Goal: Task Accomplishment & Management: Manage account settings

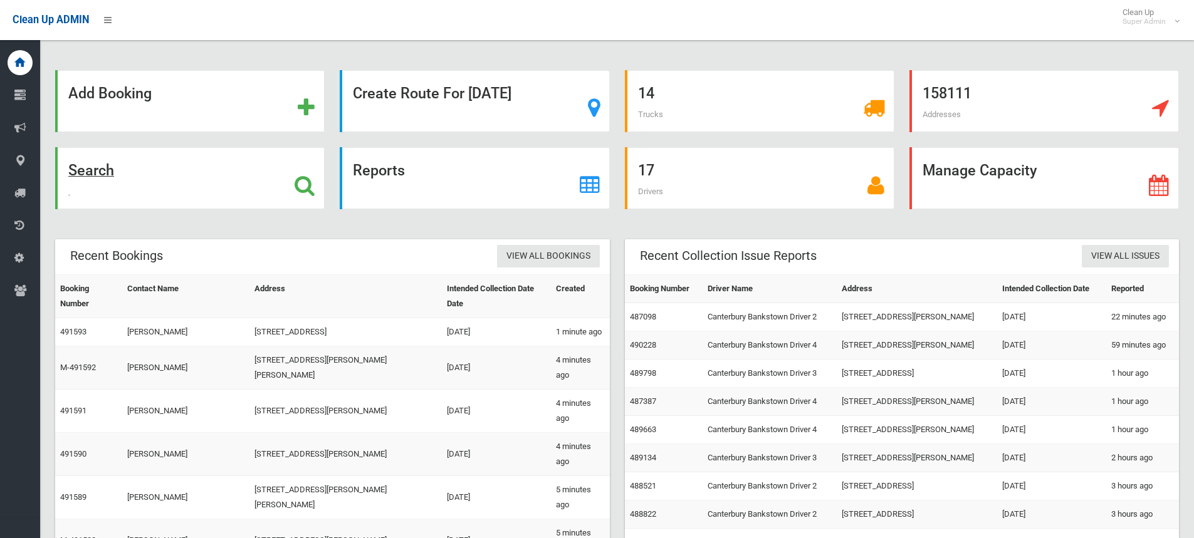
click at [106, 170] on strong "Search" at bounding box center [91, 171] width 46 height 18
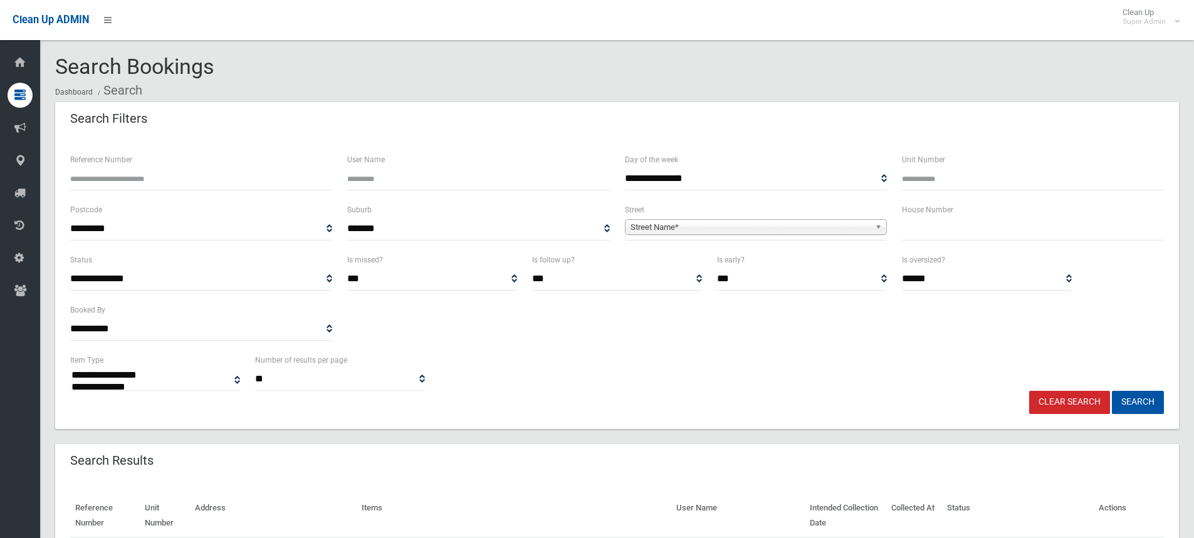
select select
click at [203, 185] on input "Reference Number" at bounding box center [201, 178] width 262 height 23
click at [153, 185] on input "Reference Number" at bounding box center [201, 178] width 262 height 23
type input "******"
click at [1112, 391] on button "Search" at bounding box center [1138, 402] width 52 height 23
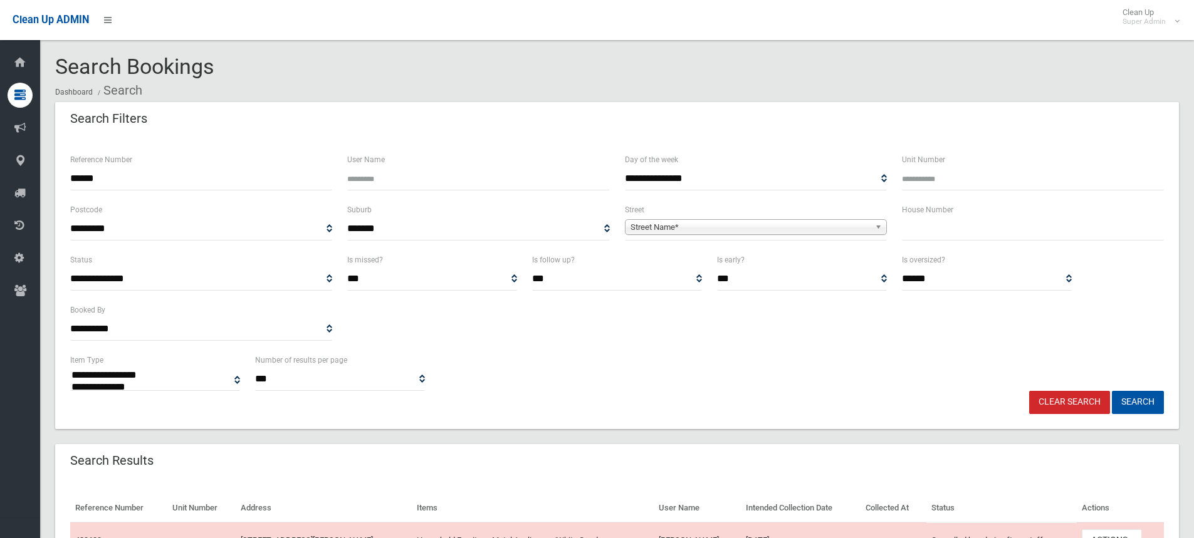
select select
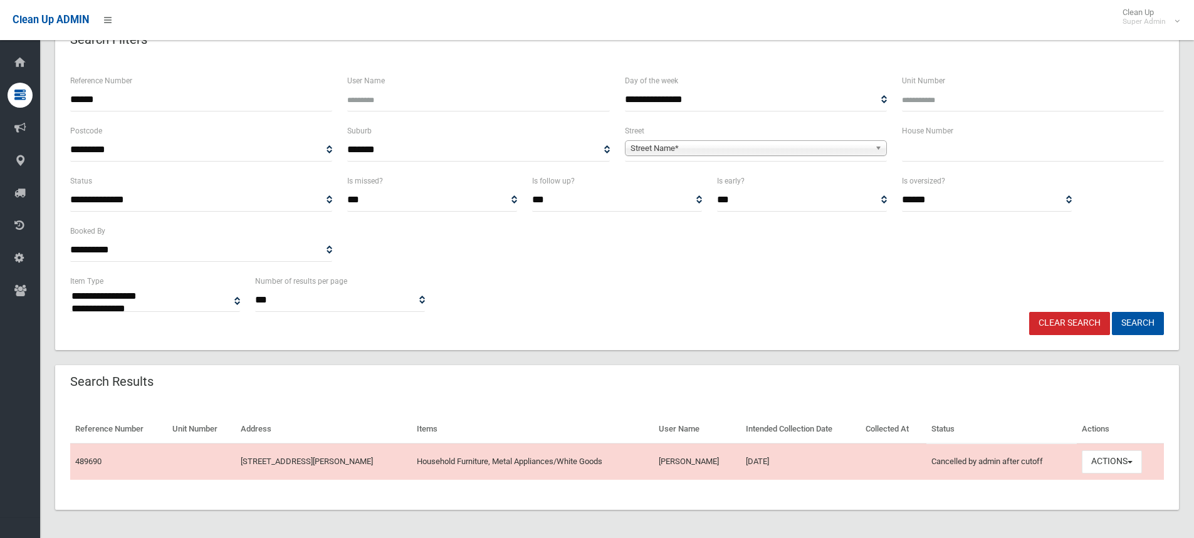
scroll to position [81, 0]
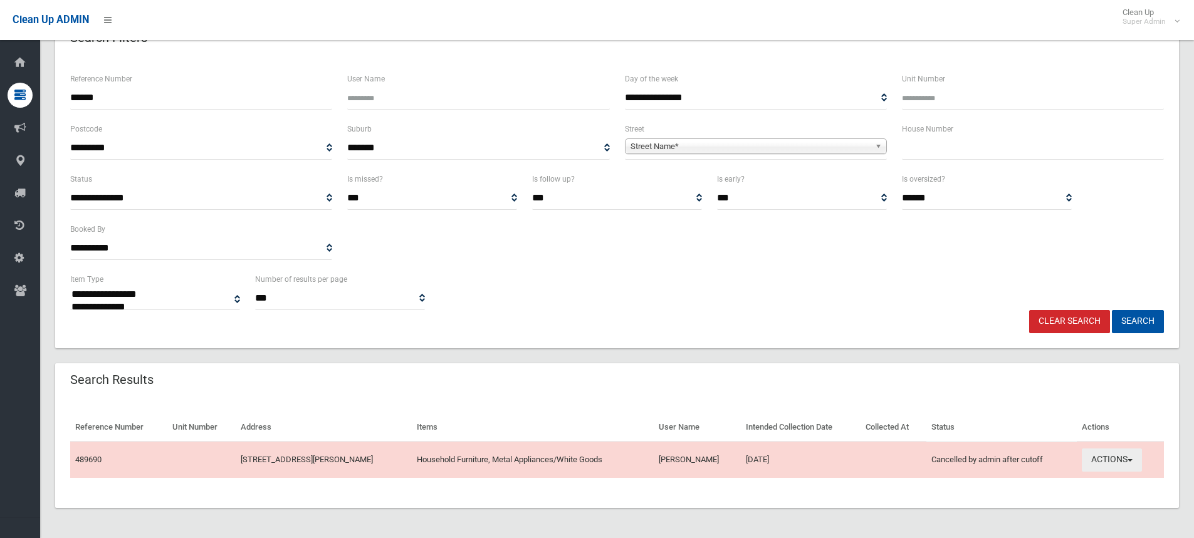
click at [1126, 456] on button "Actions" at bounding box center [1112, 460] width 60 height 23
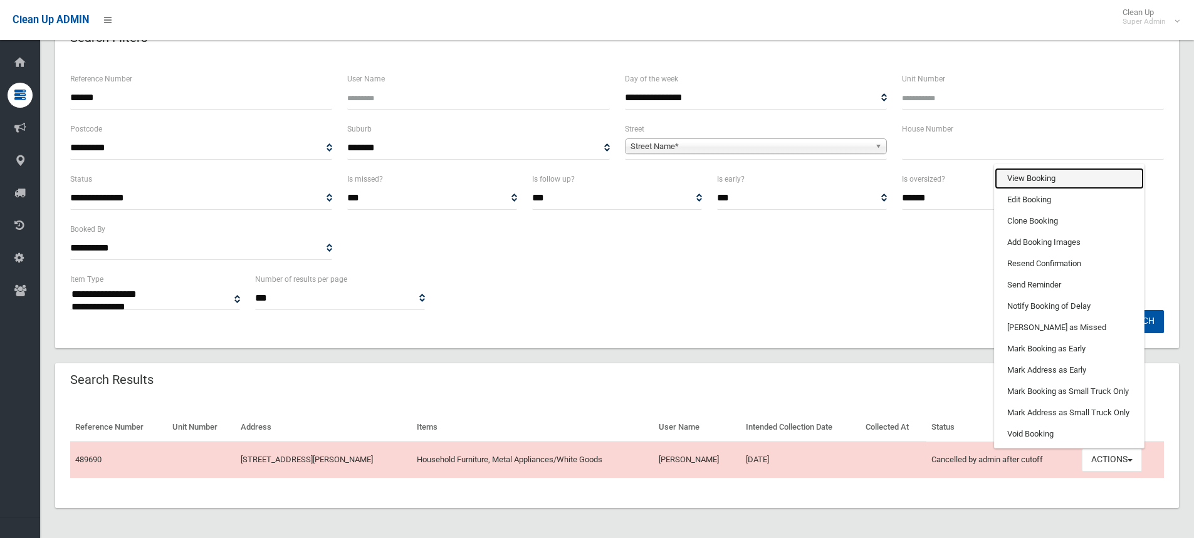
click at [1075, 177] on link "View Booking" at bounding box center [1069, 178] width 149 height 21
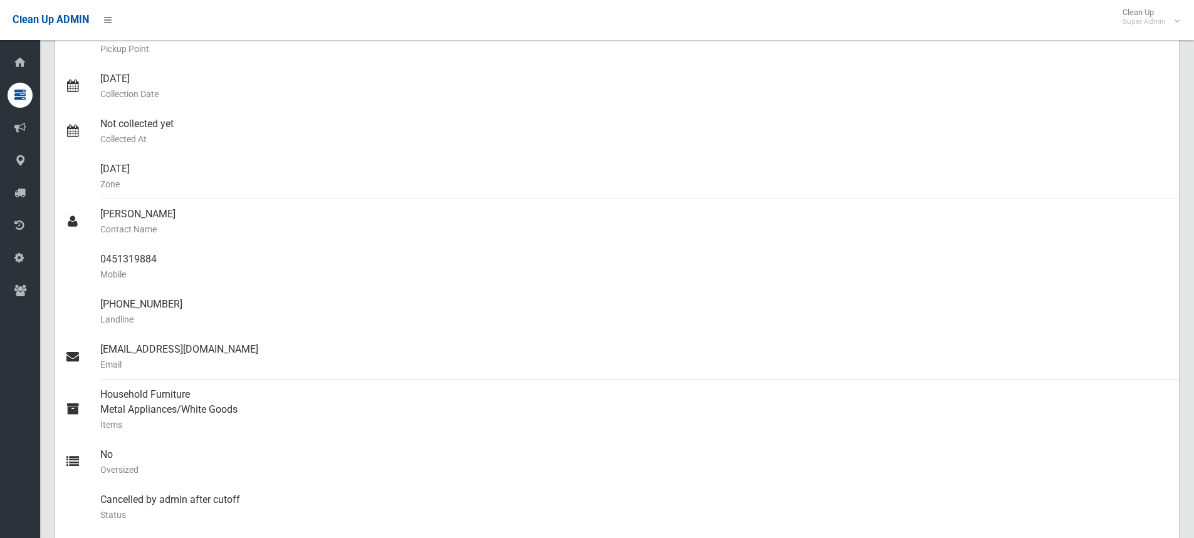
scroll to position [60, 0]
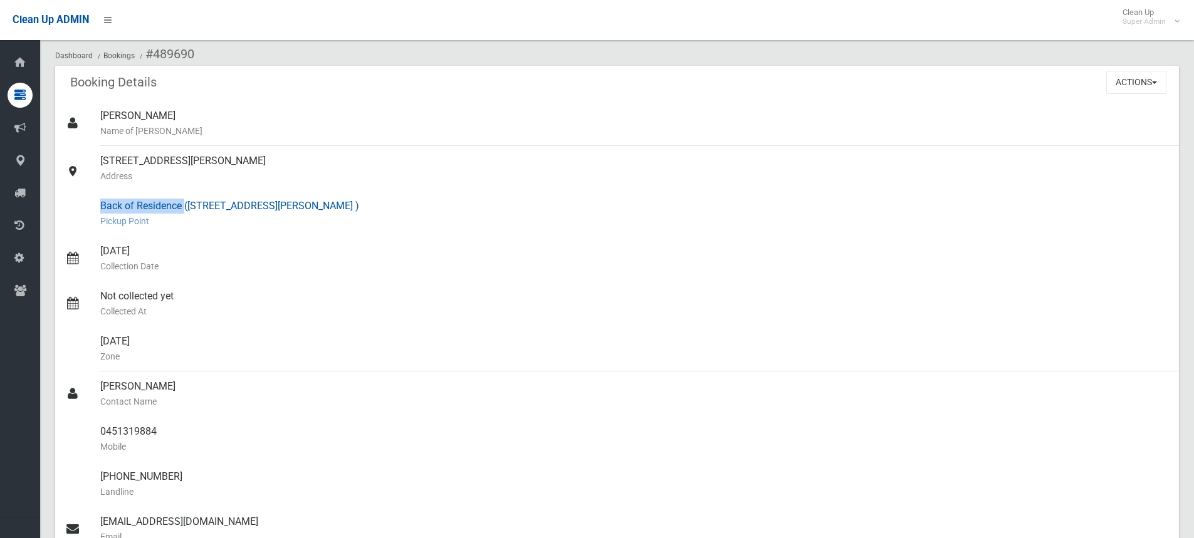
drag, startPoint x: 184, startPoint y: 204, endPoint x: 88, endPoint y: 204, distance: 95.9
click at [88, 204] on link "Back of Residence (36 Montgomery Avenue revesby ) Pickup Point" at bounding box center [617, 213] width 1124 height 45
copy link "Back of Residence"
click at [207, 51] on ol "Dashboard Bookings #489690" at bounding box center [617, 54] width 1124 height 23
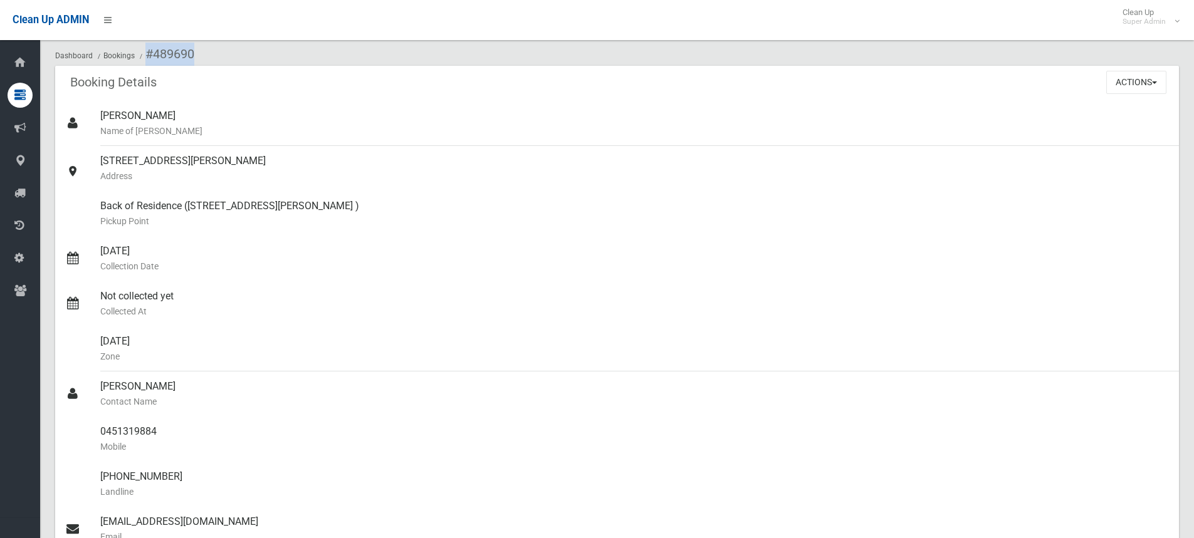
drag, startPoint x: 207, startPoint y: 51, endPoint x: 140, endPoint y: 57, distance: 67.4
click at [140, 57] on ol "Dashboard Bookings #489690" at bounding box center [617, 54] width 1124 height 23
click at [1098, 498] on small "Landline" at bounding box center [634, 492] width 1069 height 15
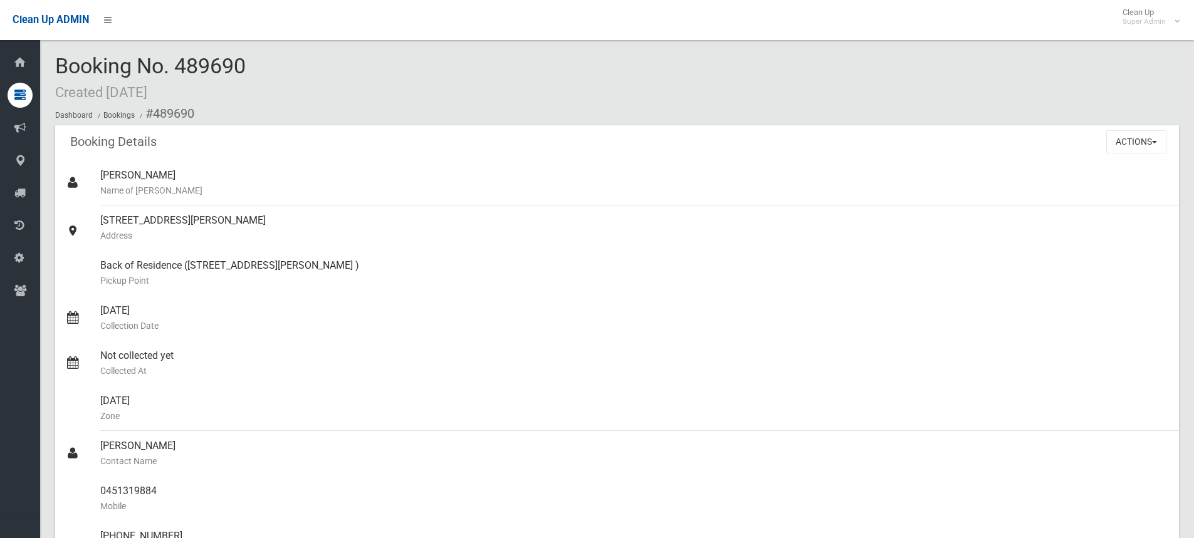
scroll to position [0, 0]
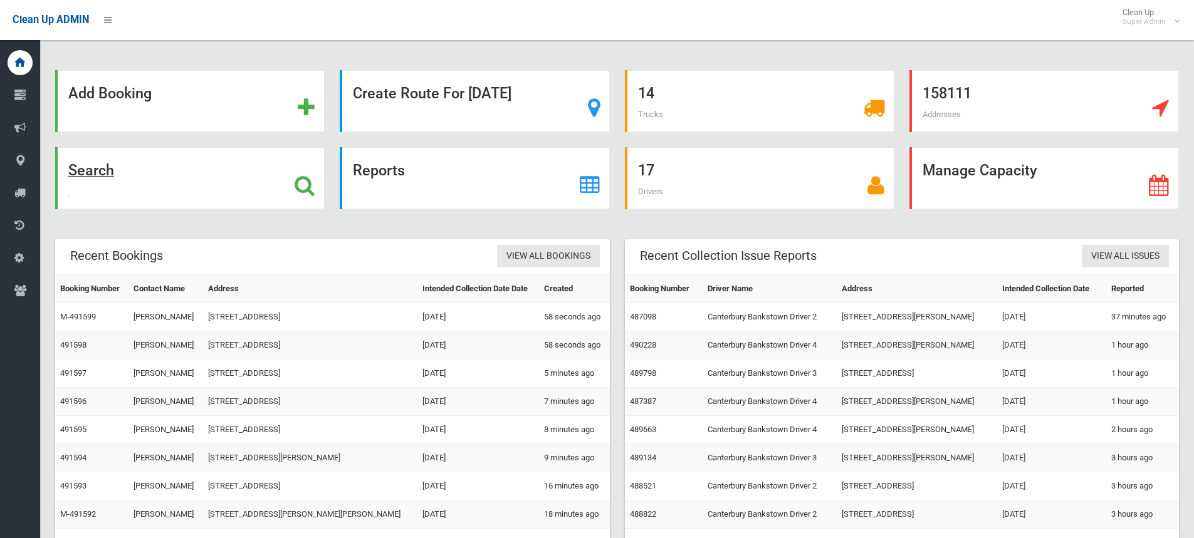
click at [95, 171] on strong "Search" at bounding box center [91, 171] width 46 height 18
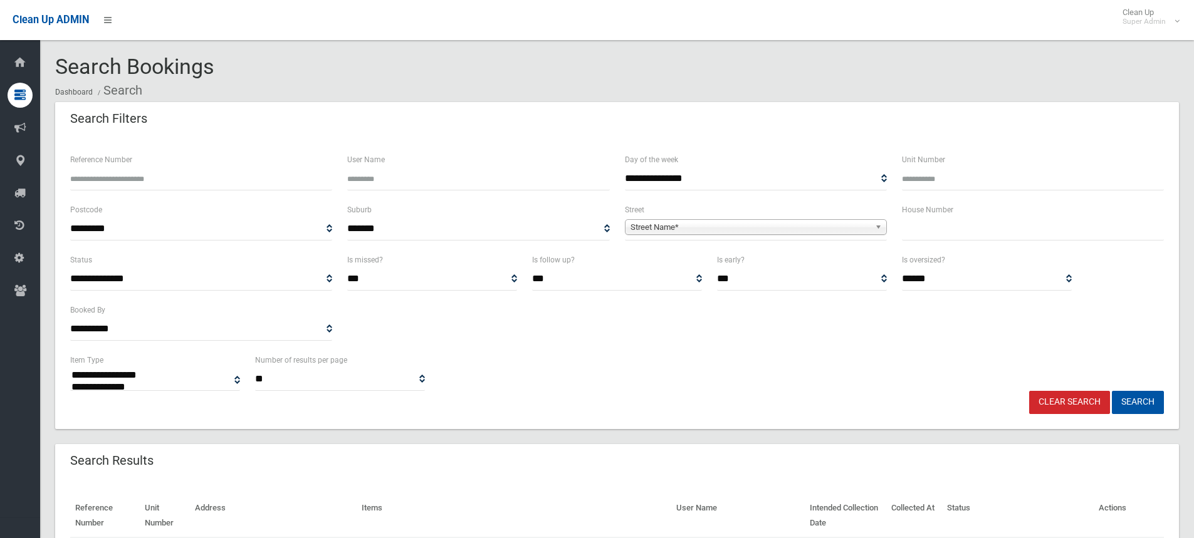
select select
click at [144, 178] on input "Reference Number" at bounding box center [201, 178] width 262 height 23
type input "******"
click at [1112, 391] on button "Search" at bounding box center [1138, 402] width 52 height 23
select select
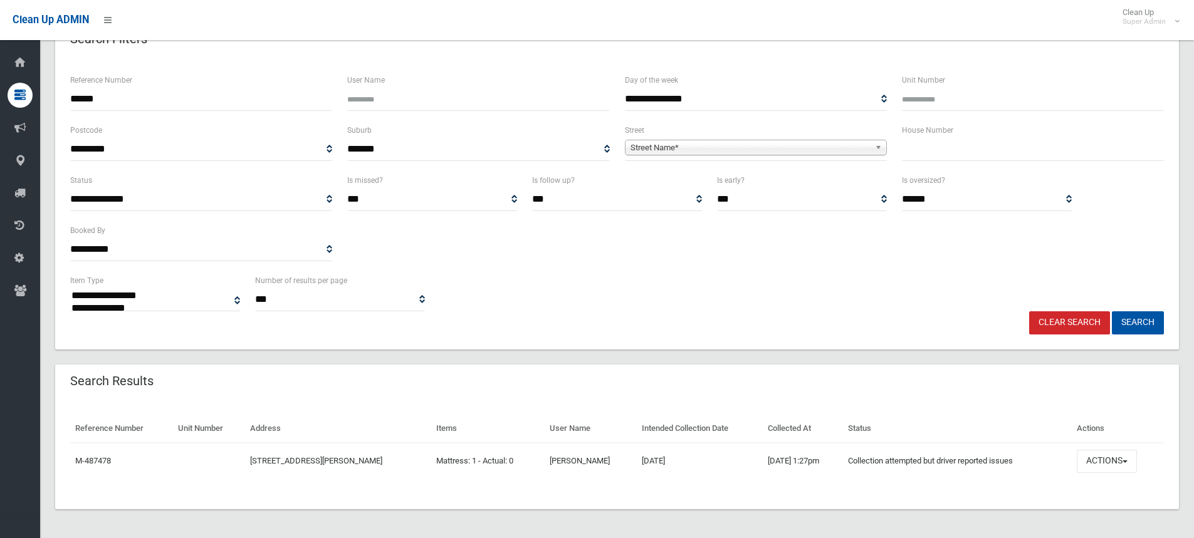
scroll to position [81, 0]
click at [1116, 456] on button "Actions" at bounding box center [1107, 460] width 60 height 23
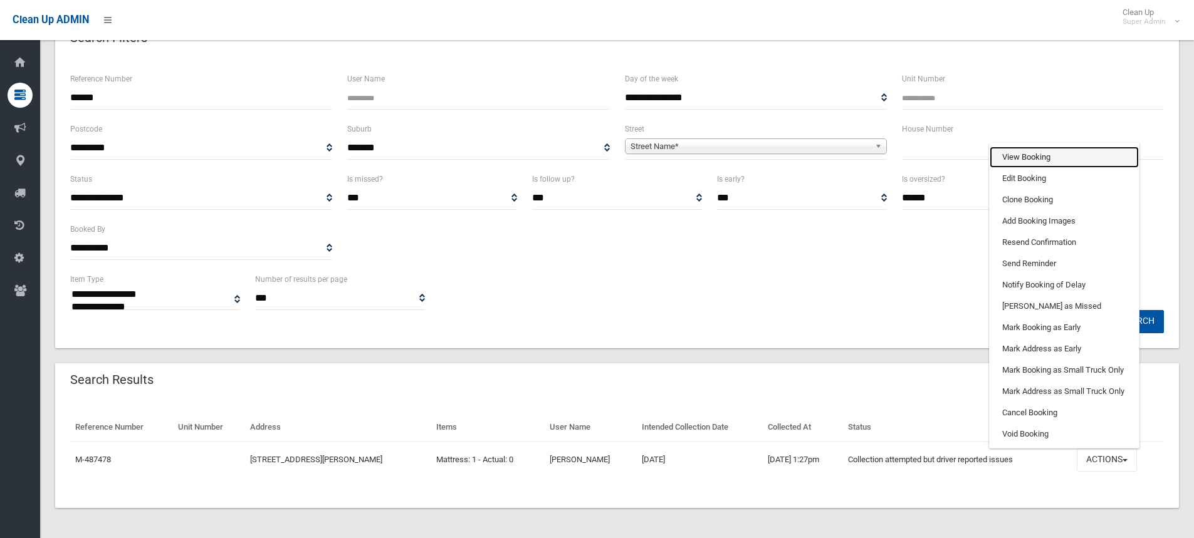
click at [1042, 158] on link "View Booking" at bounding box center [1064, 157] width 149 height 21
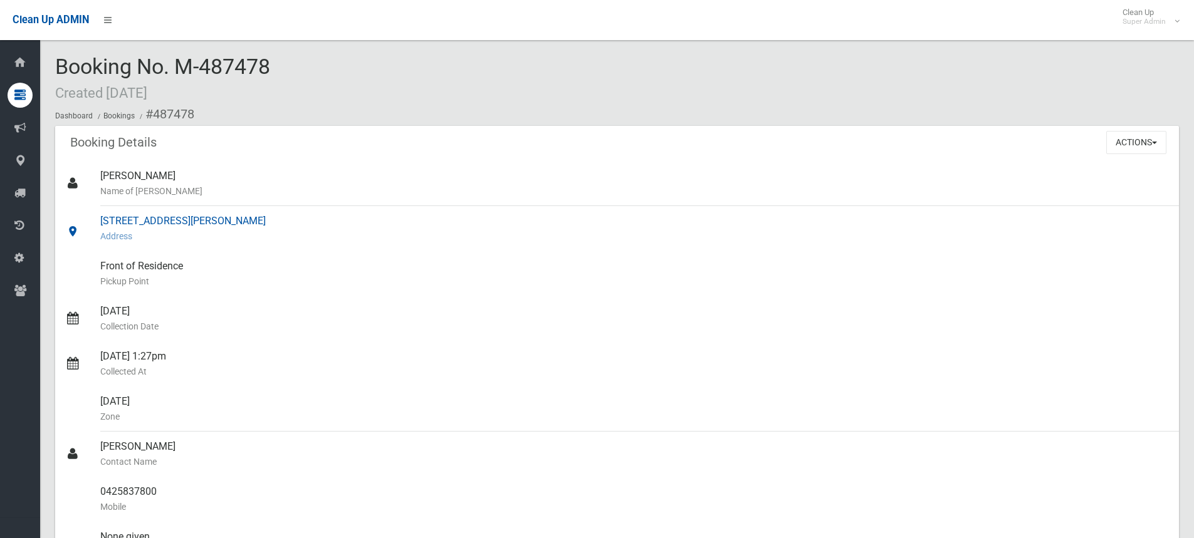
drag, startPoint x: 244, startPoint y: 221, endPoint x: 92, endPoint y: 218, distance: 151.7
click at [92, 218] on link "[STREET_ADDRESS][PERSON_NAME] Address" at bounding box center [617, 228] width 1124 height 45
copy link "[STREET_ADDRESS]"
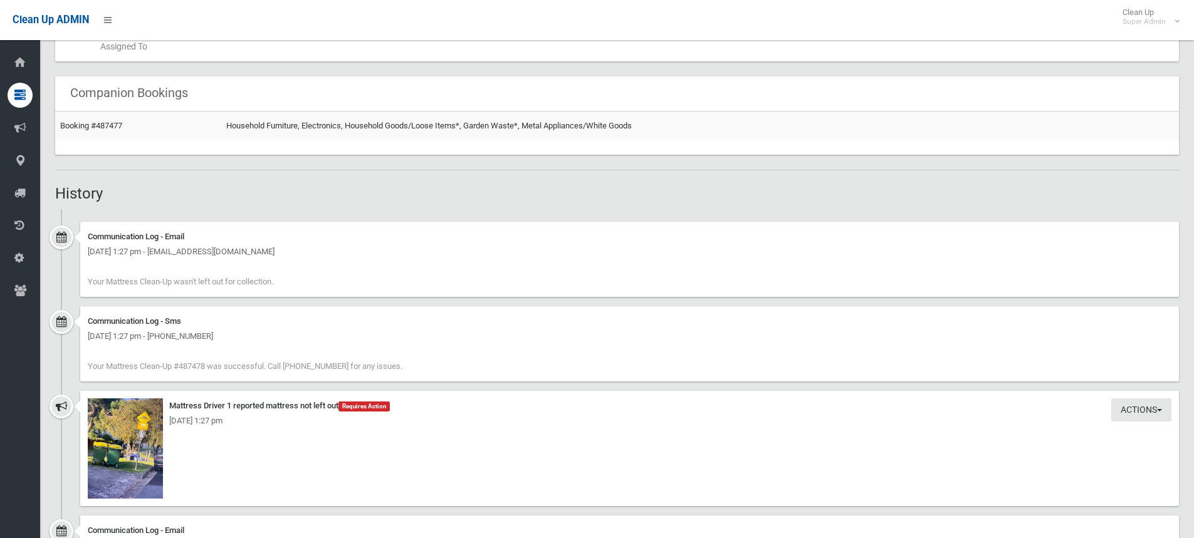
scroll to position [752, 0]
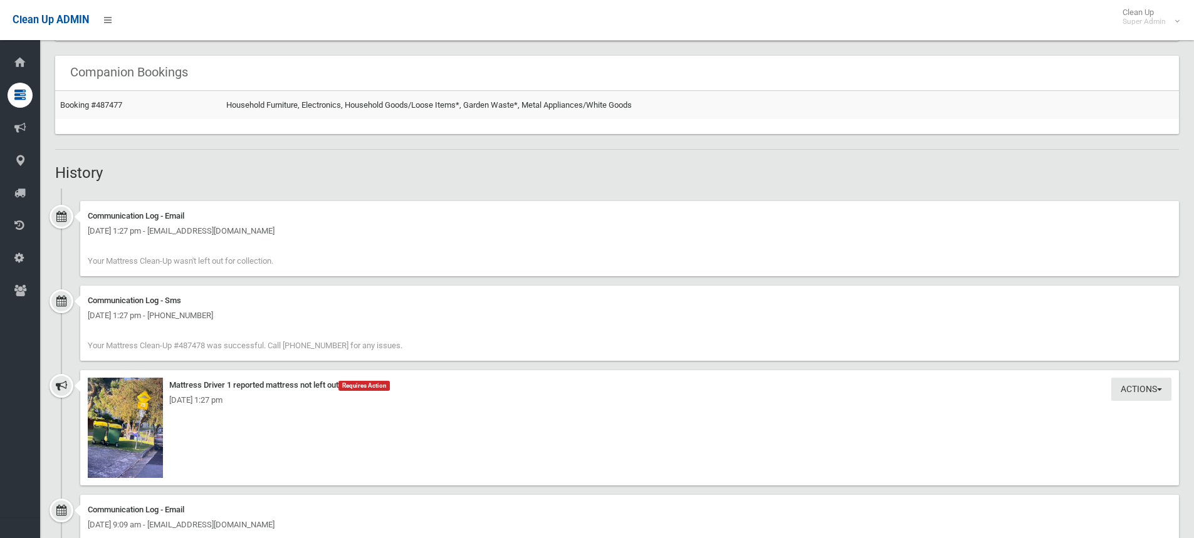
click at [1167, 426] on div "Actions Take Action Mattress Driver 1 reported mattress not left out Requires A…" at bounding box center [629, 427] width 1099 height 115
click at [1158, 157] on div "Booking Details Actions View Booking Edit Booking Clone Booking Add Booking Ima…" at bounding box center [617, 146] width 1124 height 1545
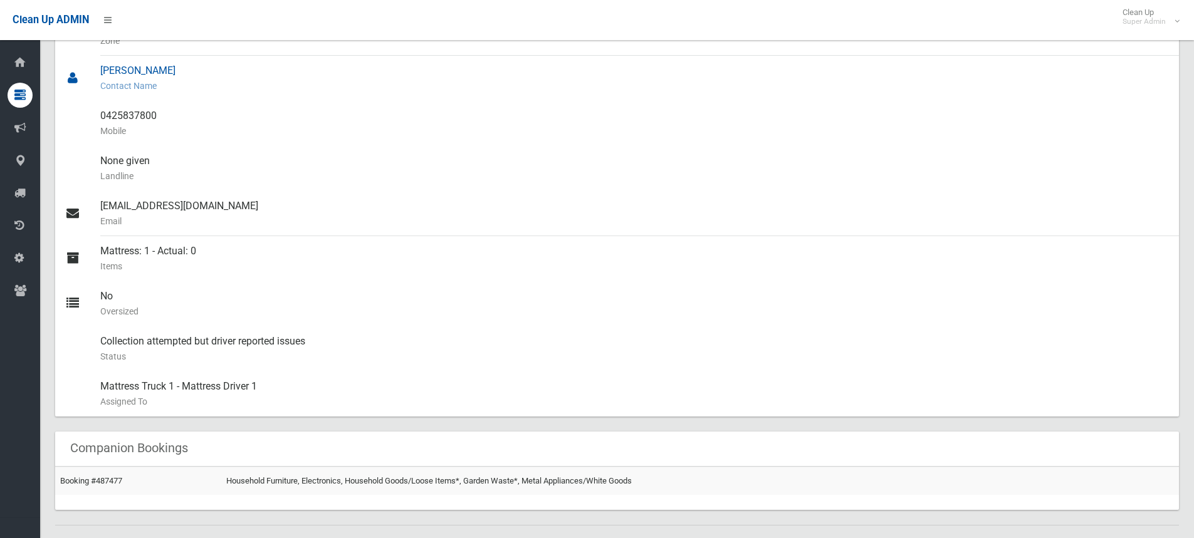
scroll to position [0, 0]
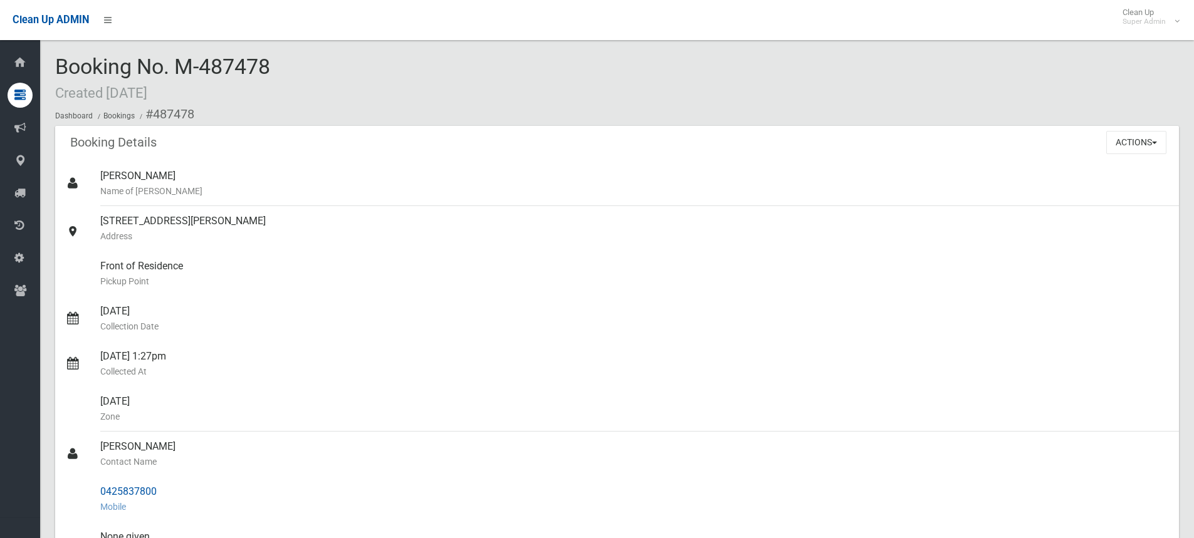
click at [733, 511] on small "Mobile" at bounding box center [634, 507] width 1069 height 15
click at [1151, 148] on button "Actions" at bounding box center [1136, 142] width 60 height 23
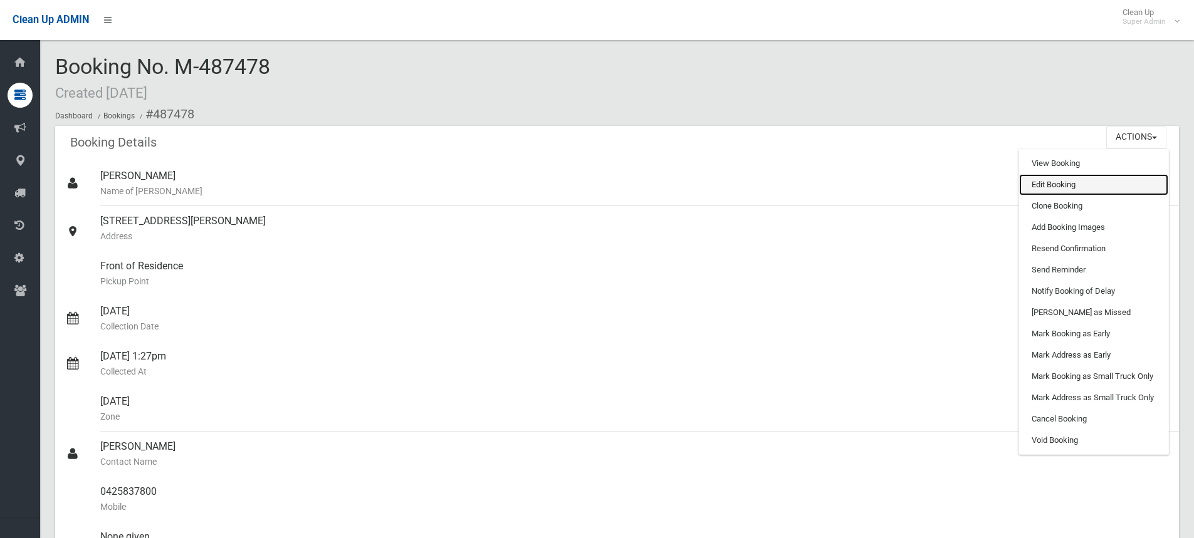
click at [1062, 177] on link "Edit Booking" at bounding box center [1093, 184] width 149 height 21
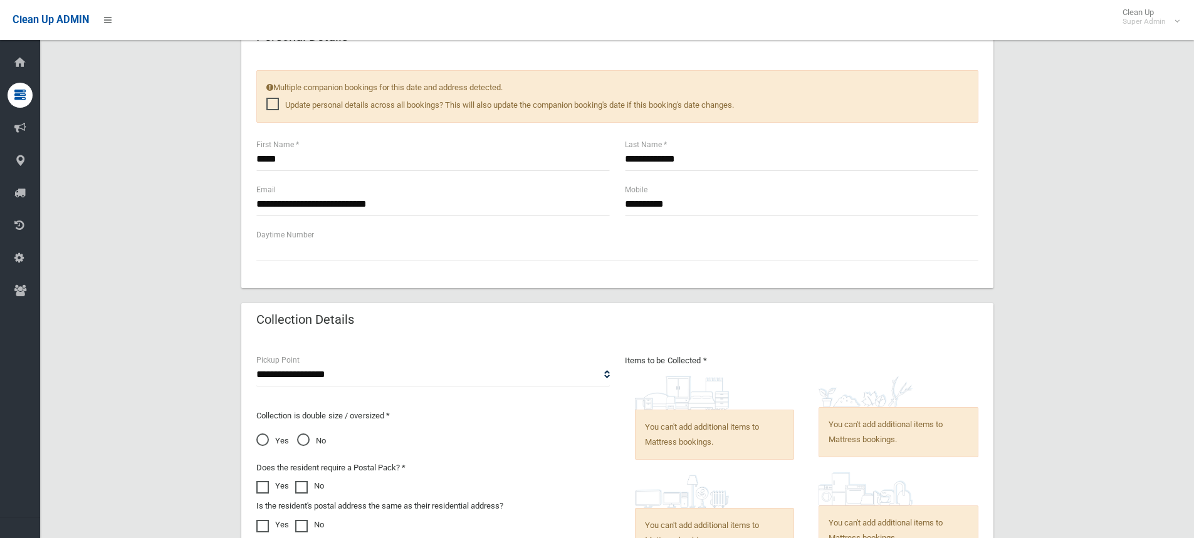
scroll to position [963, 0]
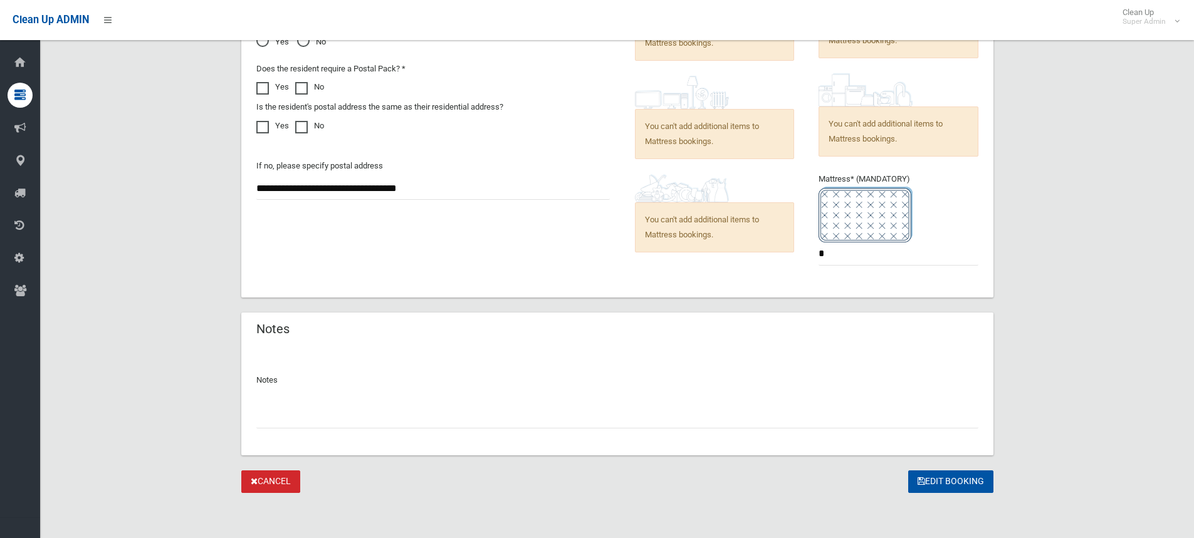
click at [321, 411] on input "text" at bounding box center [617, 417] width 722 height 23
type input "*"
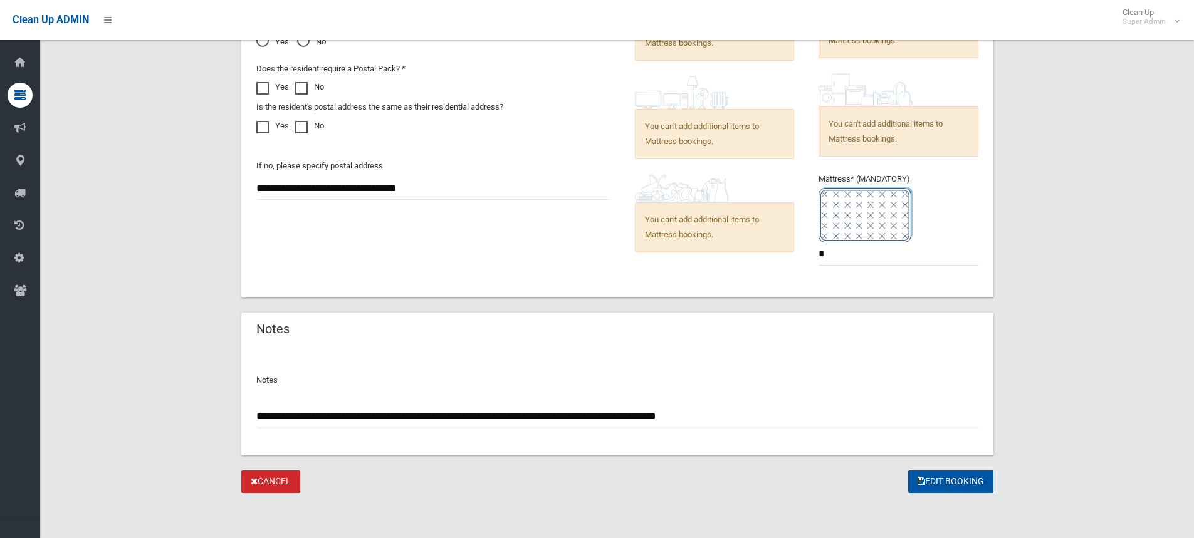
click at [660, 415] on input "**********" at bounding box center [617, 417] width 722 height 23
click at [883, 427] on input "**********" at bounding box center [617, 417] width 722 height 23
click at [943, 417] on input "**********" at bounding box center [617, 417] width 722 height 23
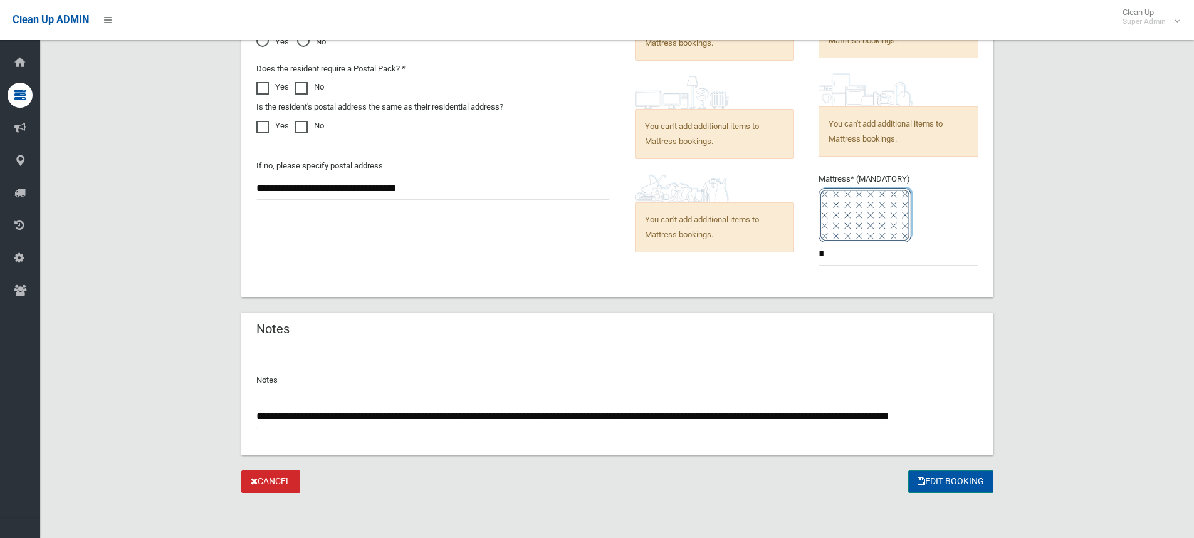
type input "**********"
click at [948, 479] on button "Edit Booking" at bounding box center [950, 482] width 85 height 23
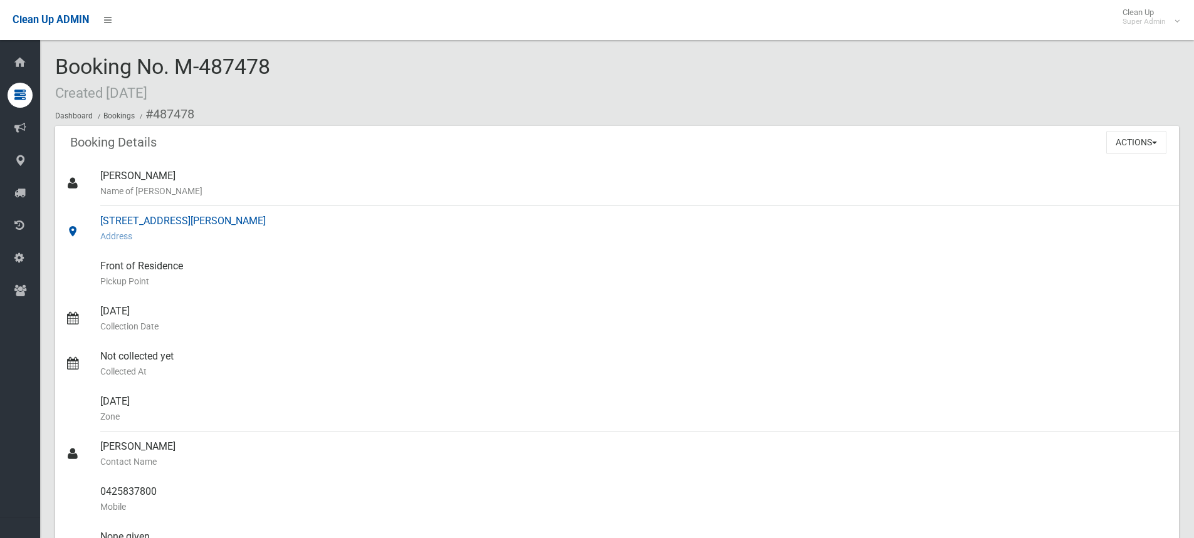
drag, startPoint x: 244, startPoint y: 220, endPoint x: 60, endPoint y: 214, distance: 184.4
click at [60, 214] on link "[STREET_ADDRESS][PERSON_NAME] Address" at bounding box center [617, 228] width 1124 height 45
copy link "[STREET_ADDRESS]"
drag, startPoint x: 272, startPoint y: 63, endPoint x: 48, endPoint y: 52, distance: 224.7
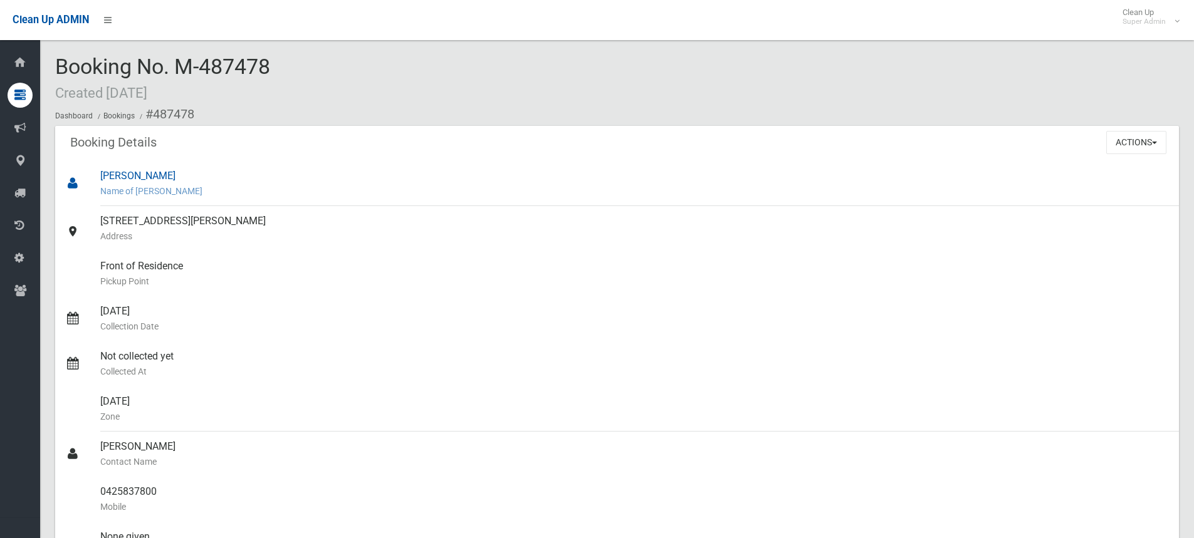
copy span "Booking No. M-487478"
